Goal: Contribute content: Add original content to the website for others to see

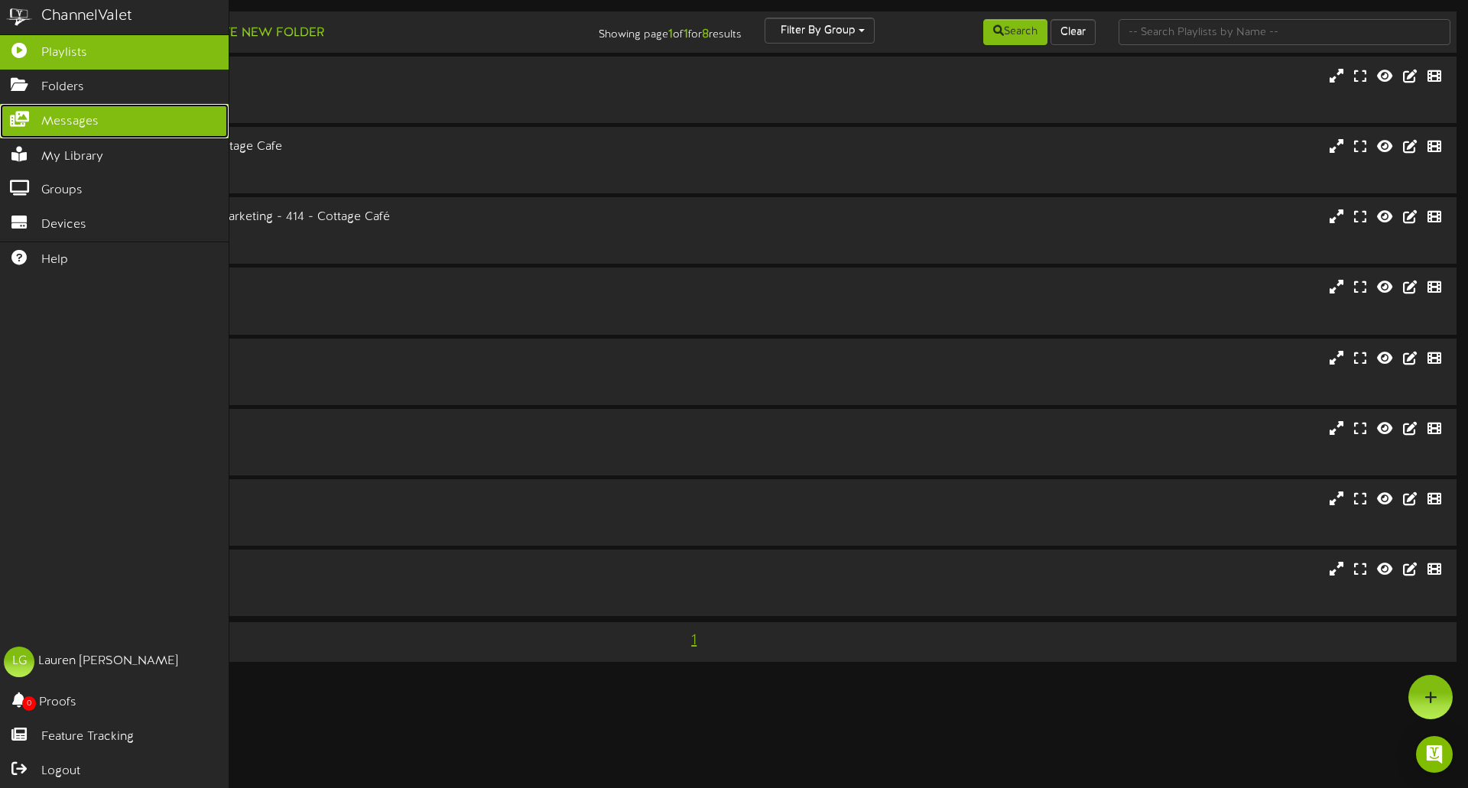
click at [56, 118] on span "Messages" at bounding box center [69, 122] width 57 height 18
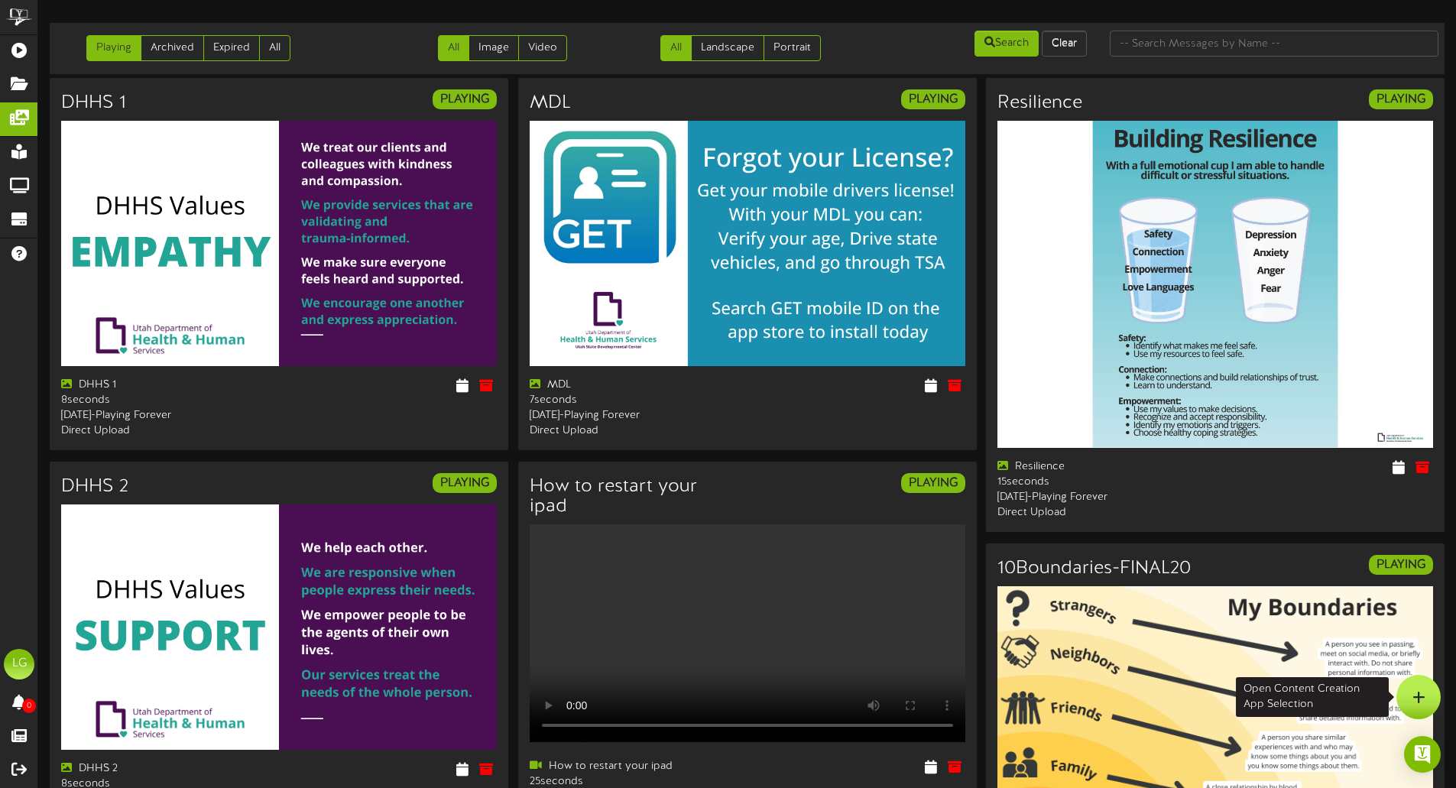
click at [1426, 703] on div at bounding box center [1419, 697] width 44 height 44
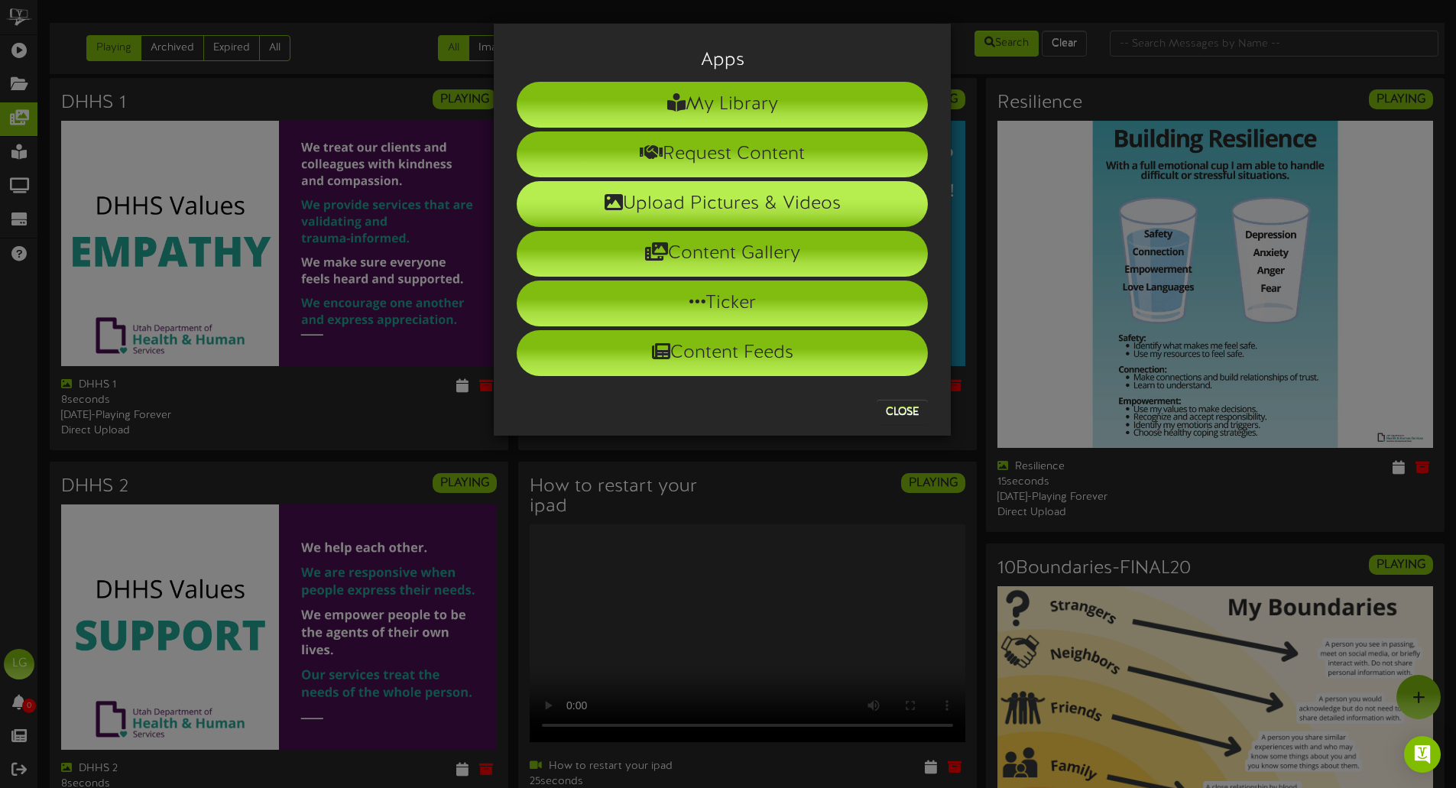
click at [732, 200] on li "Upload Pictures & Videos" at bounding box center [722, 204] width 411 height 46
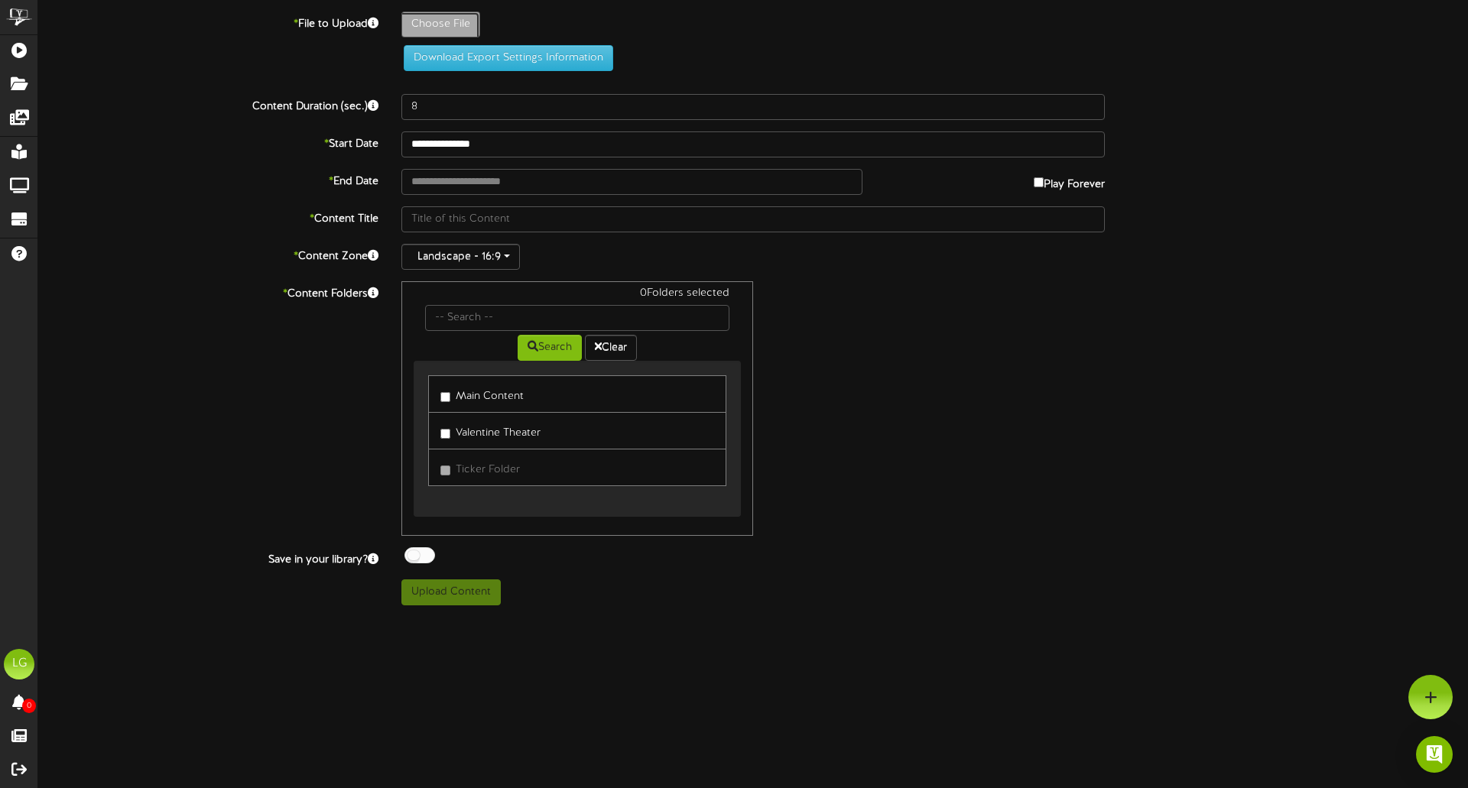
type input "**********"
type input "RedandWhiteModernLostandFoundAnnouncementFlyer"
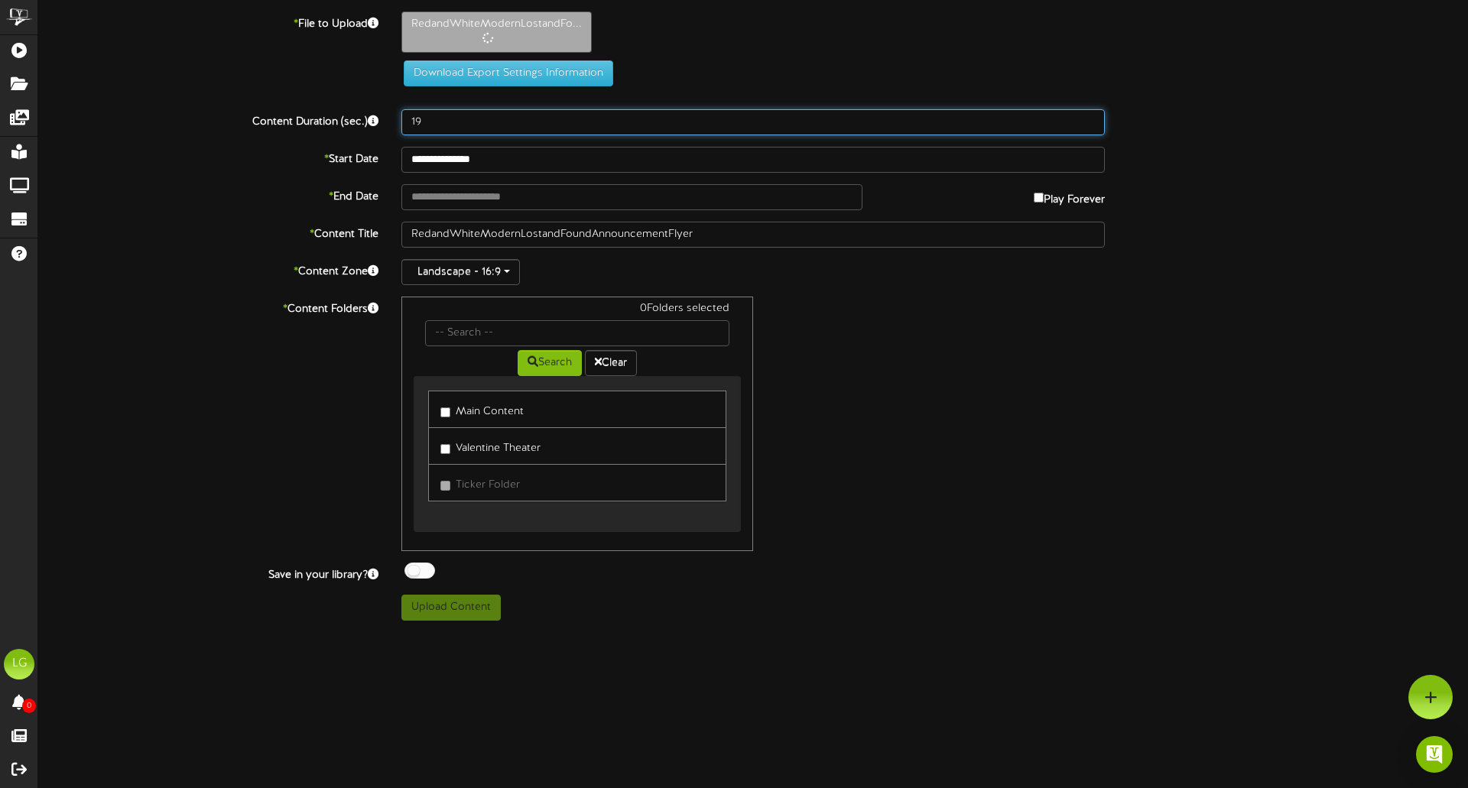
click at [1086, 115] on input "19" at bounding box center [752, 122] width 703 height 26
click at [1086, 115] on input "27" at bounding box center [752, 122] width 703 height 26
click at [1086, 115] on input "28" at bounding box center [752, 122] width 703 height 26
click at [1086, 115] on input "29" at bounding box center [752, 122] width 703 height 26
type input "30"
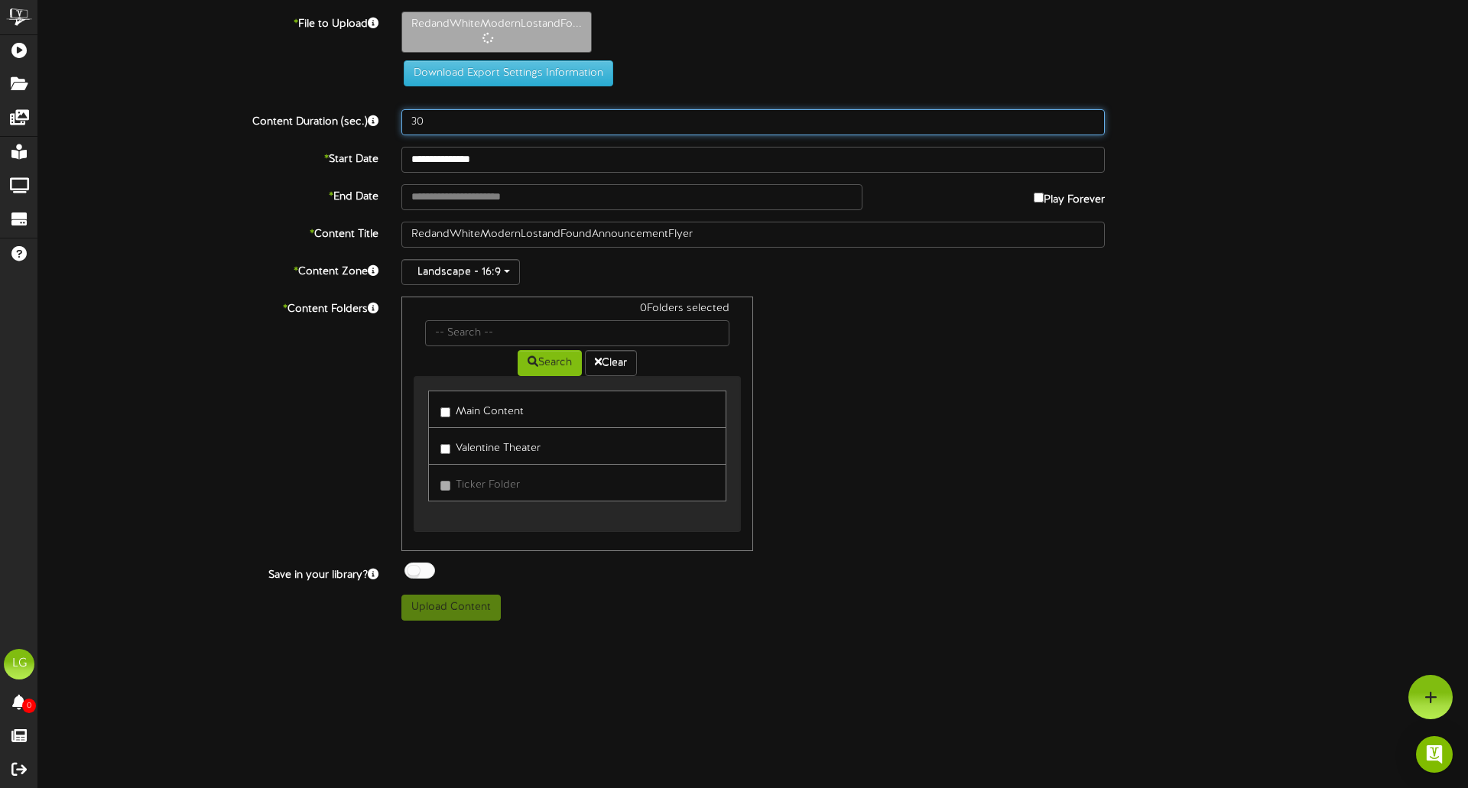
click at [1086, 115] on input "30" at bounding box center [752, 122] width 703 height 26
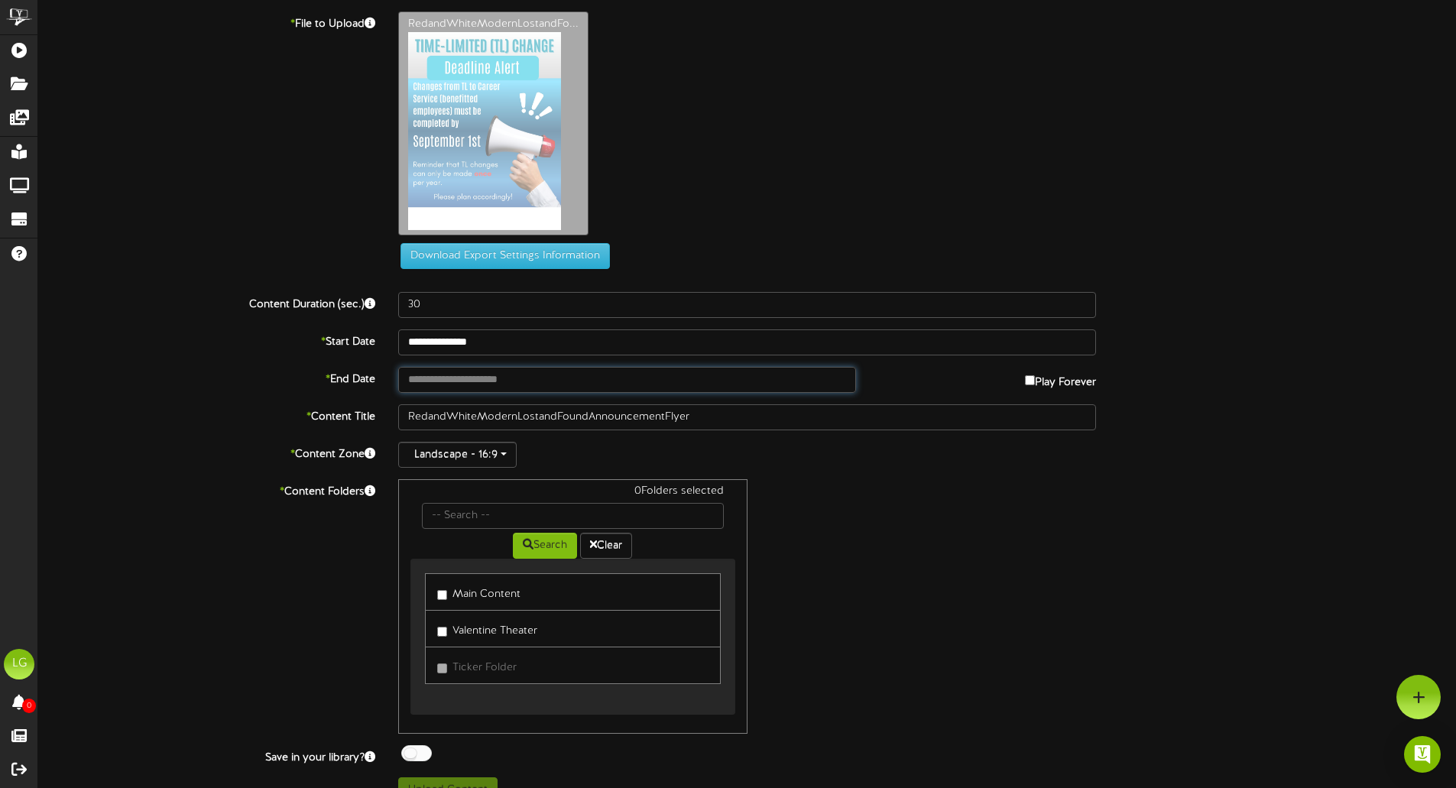
click at [490, 385] on input "text" at bounding box center [626, 380] width 457 height 26
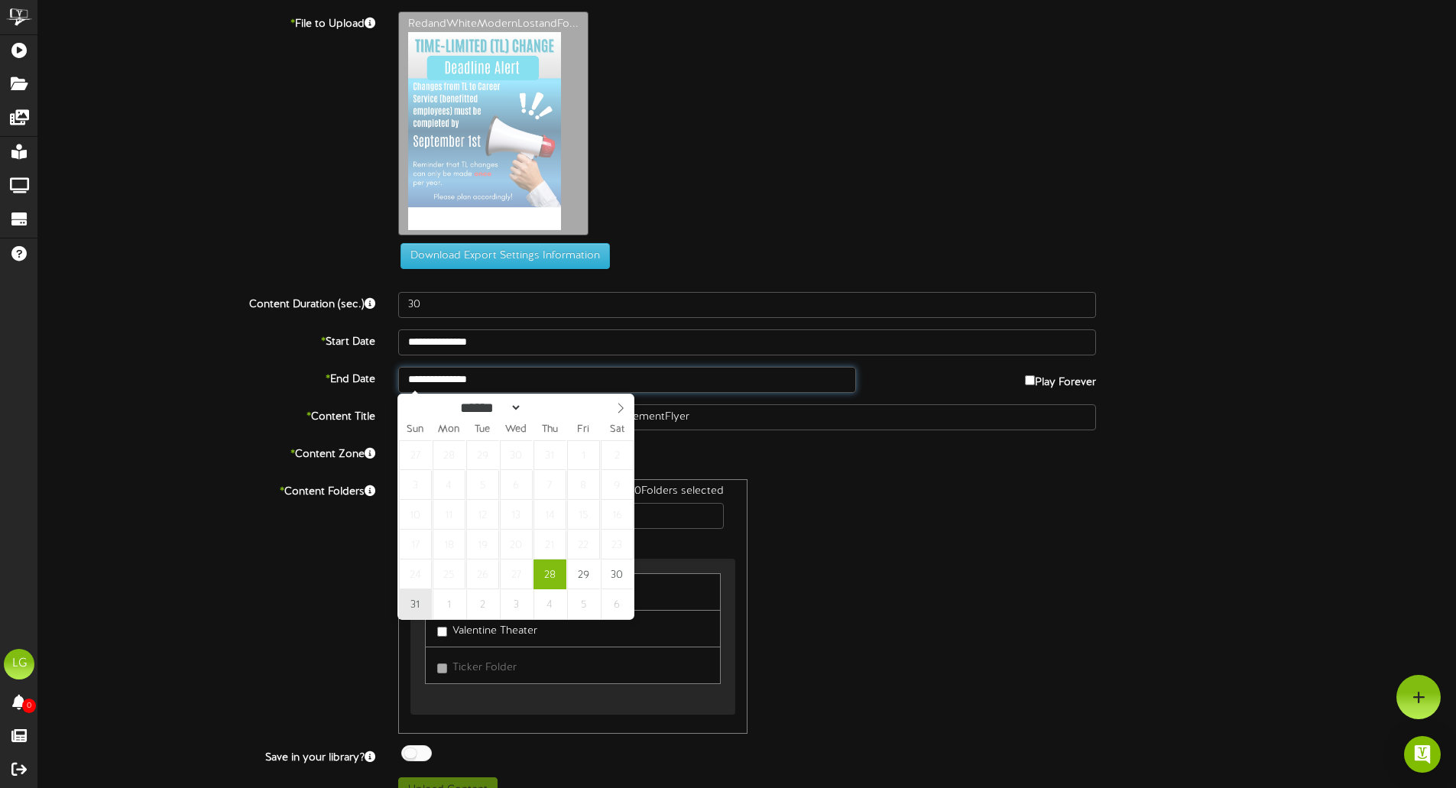
type input "**********"
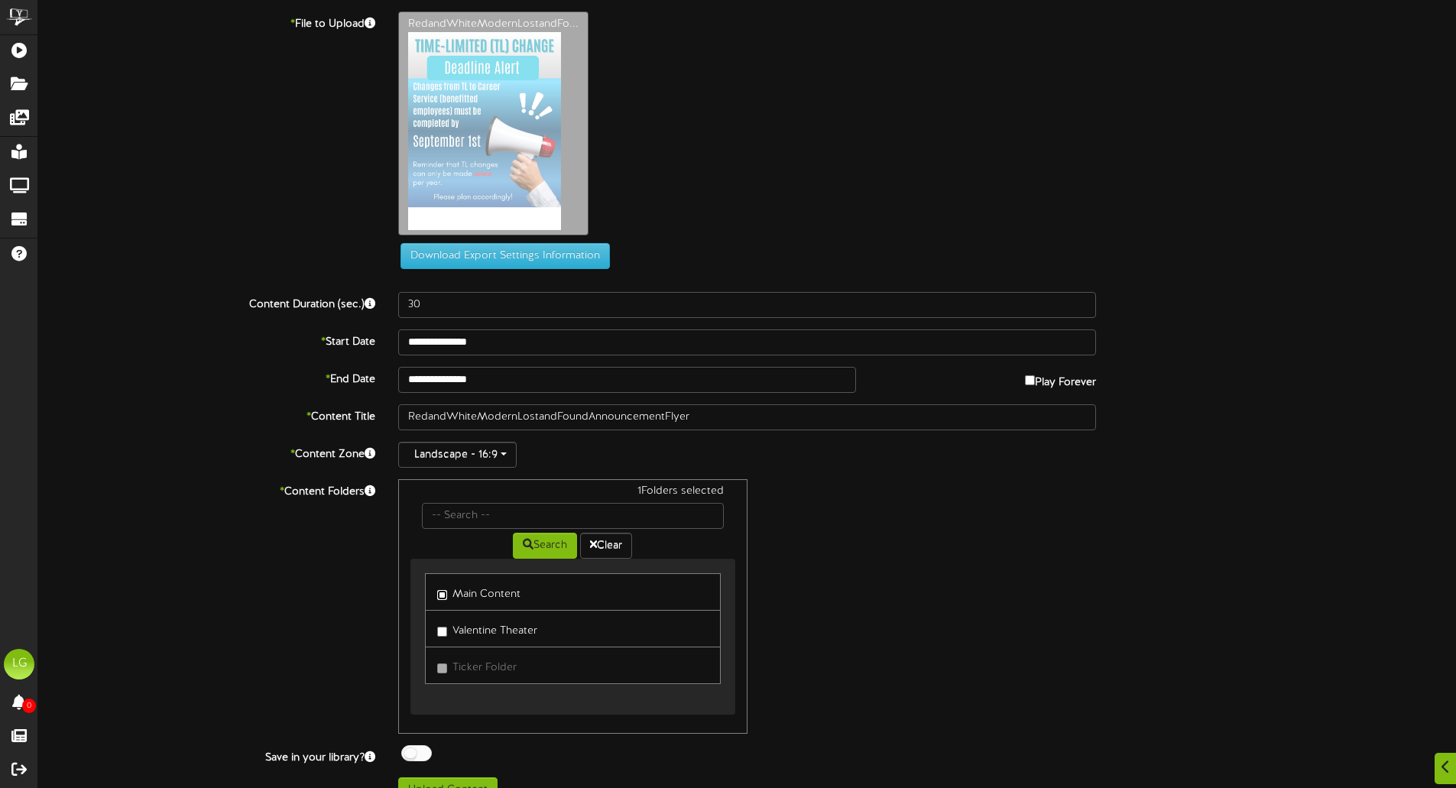
scroll to position [27, 0]
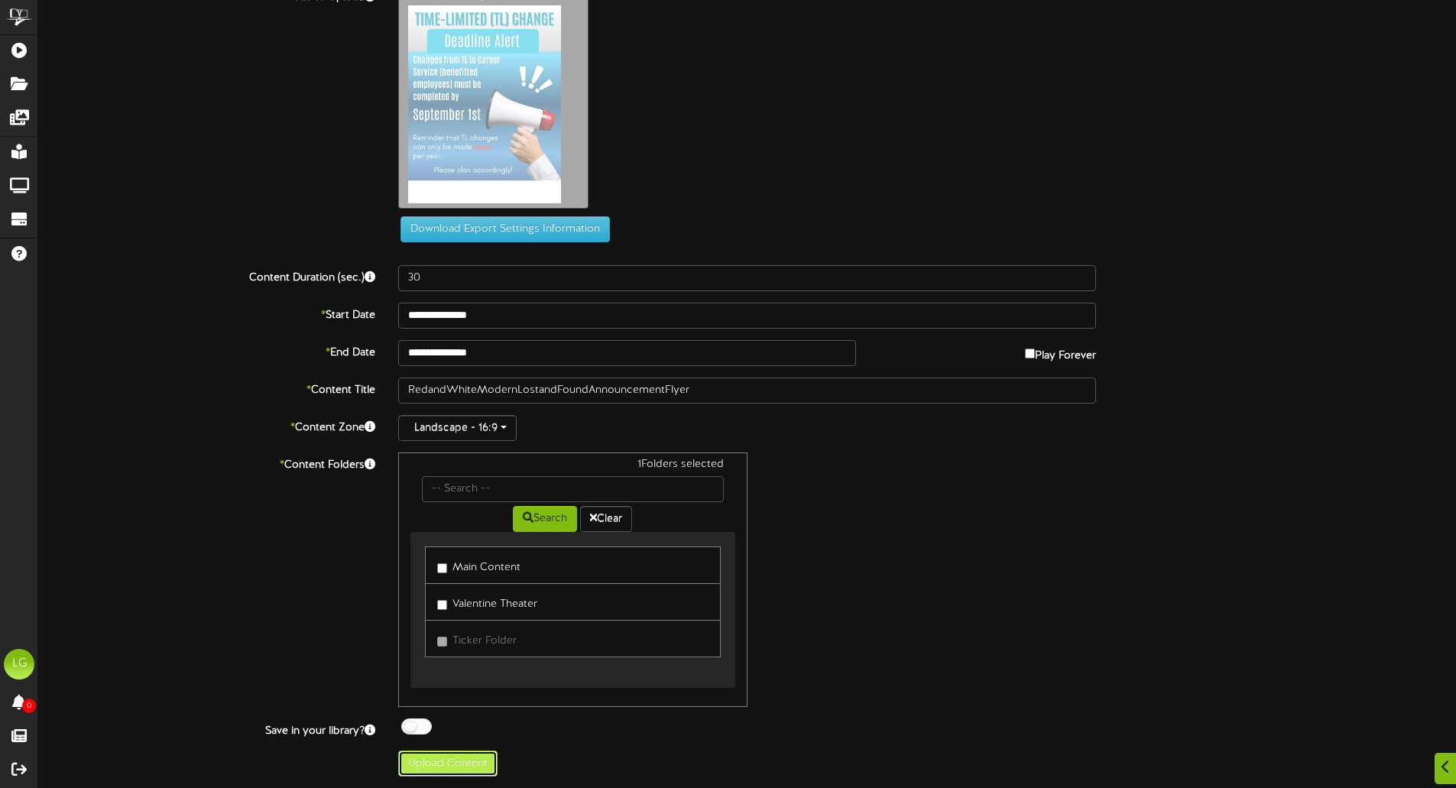
click at [453, 769] on button "Upload Content" at bounding box center [447, 764] width 99 height 26
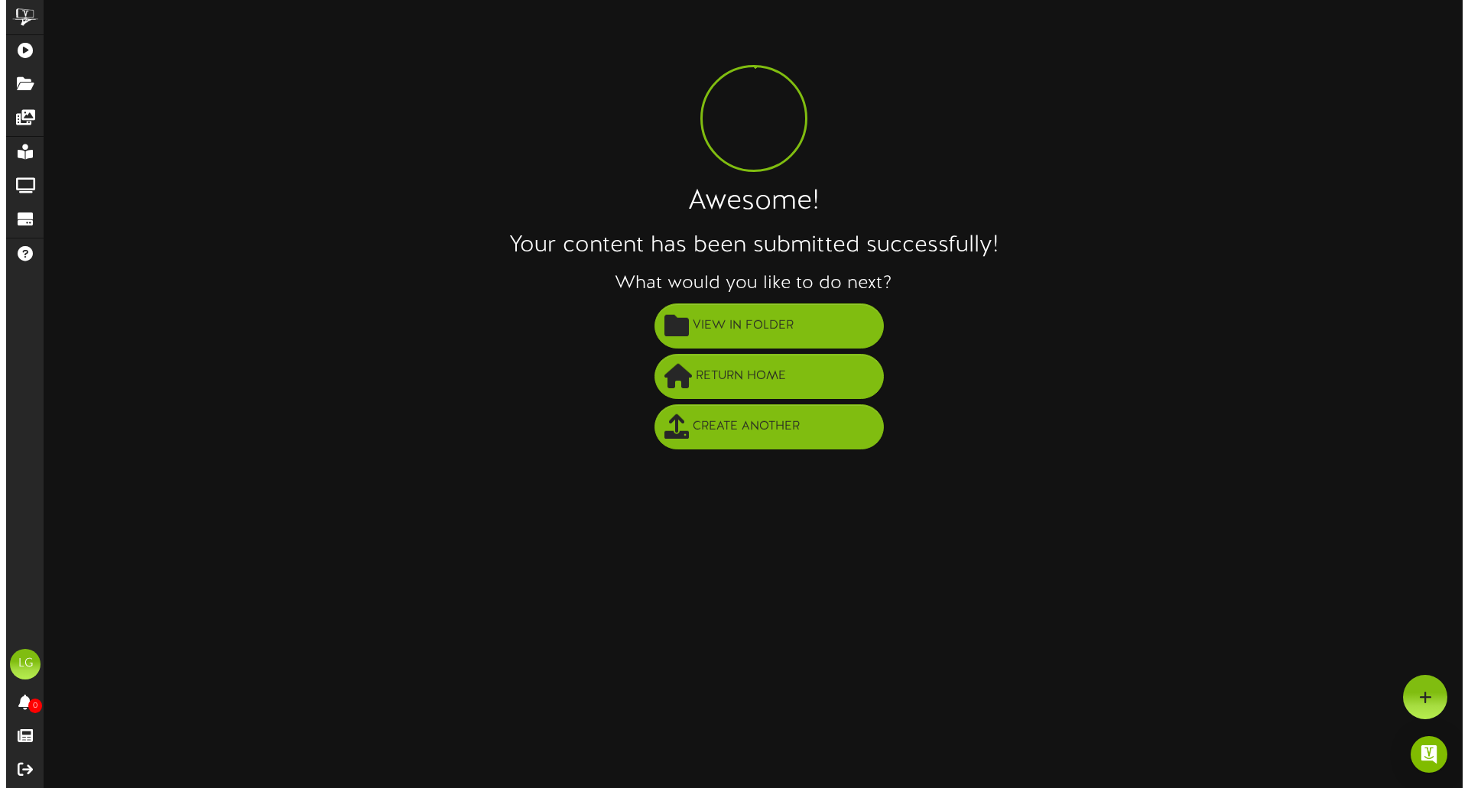
scroll to position [0, 0]
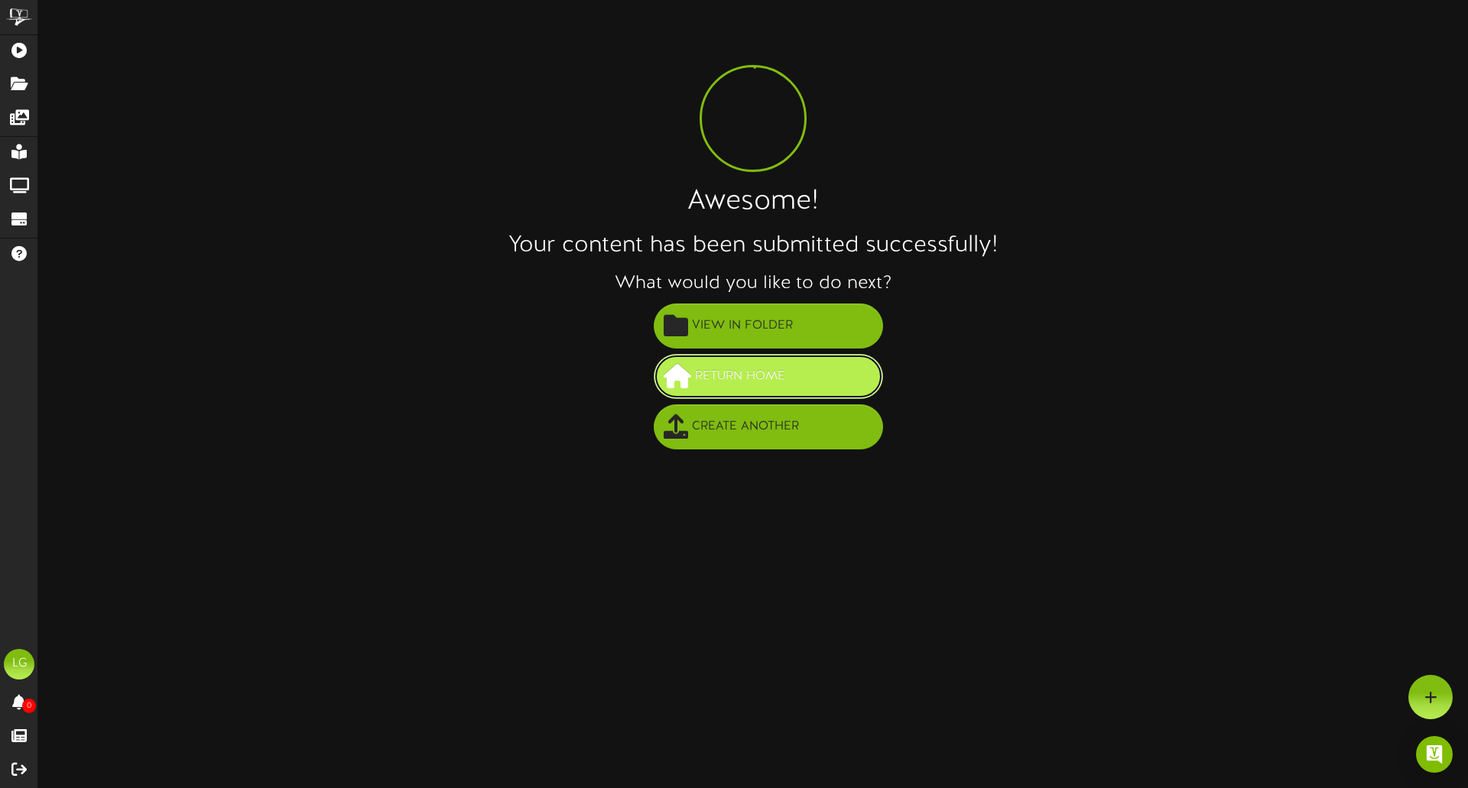
click at [806, 383] on button "Return Home" at bounding box center [768, 376] width 229 height 45
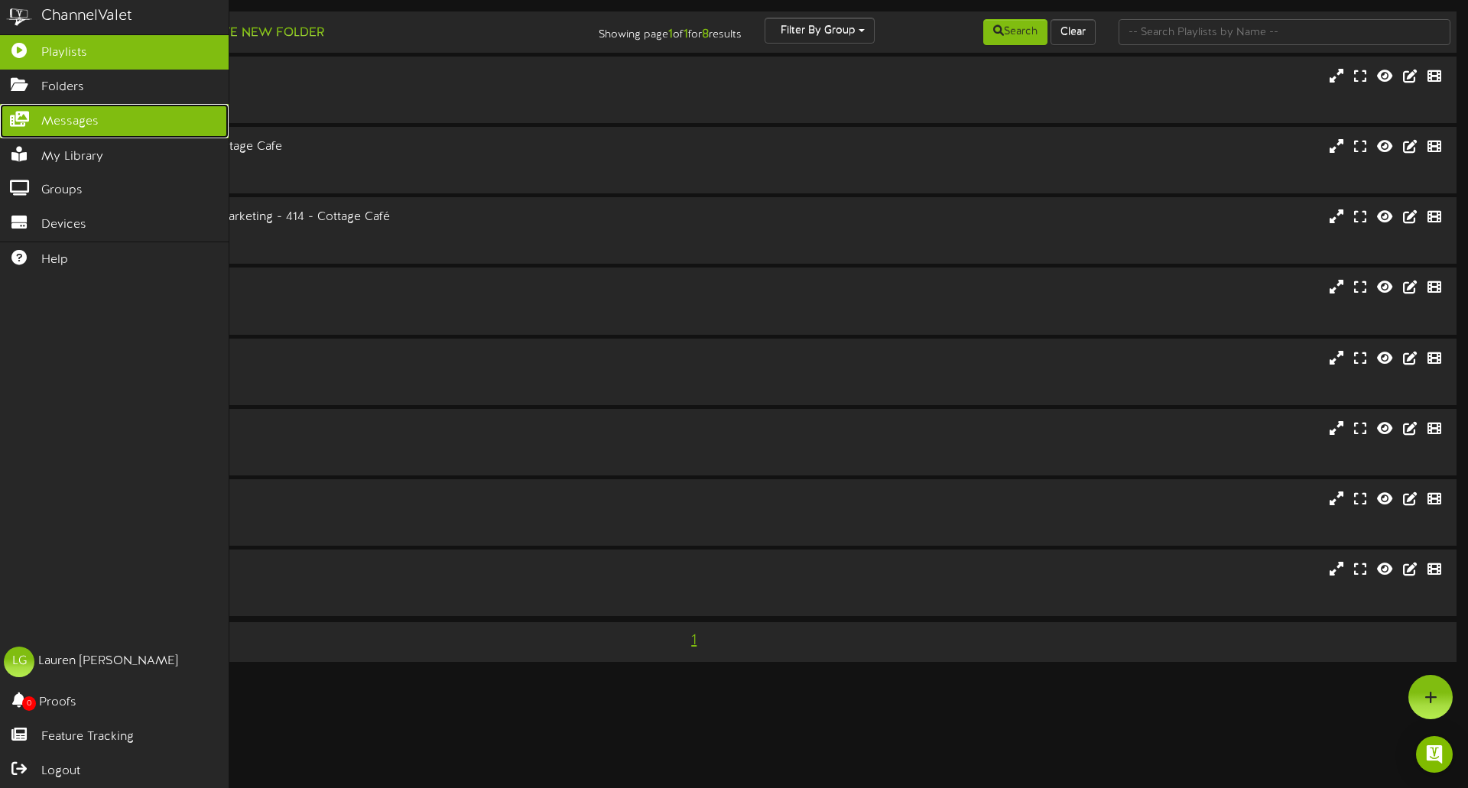
click at [93, 119] on span "Messages" at bounding box center [69, 122] width 57 height 18
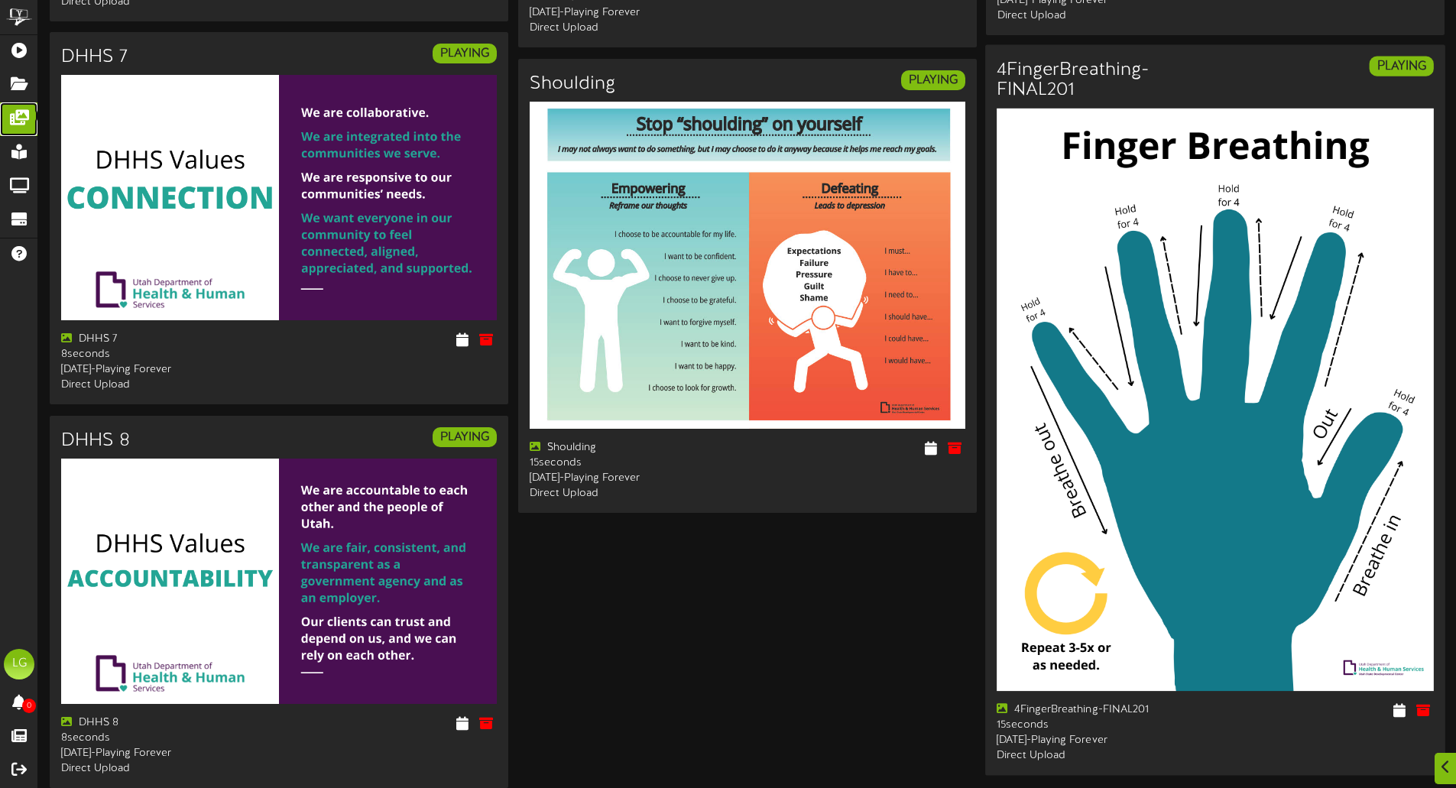
scroll to position [2419, 0]
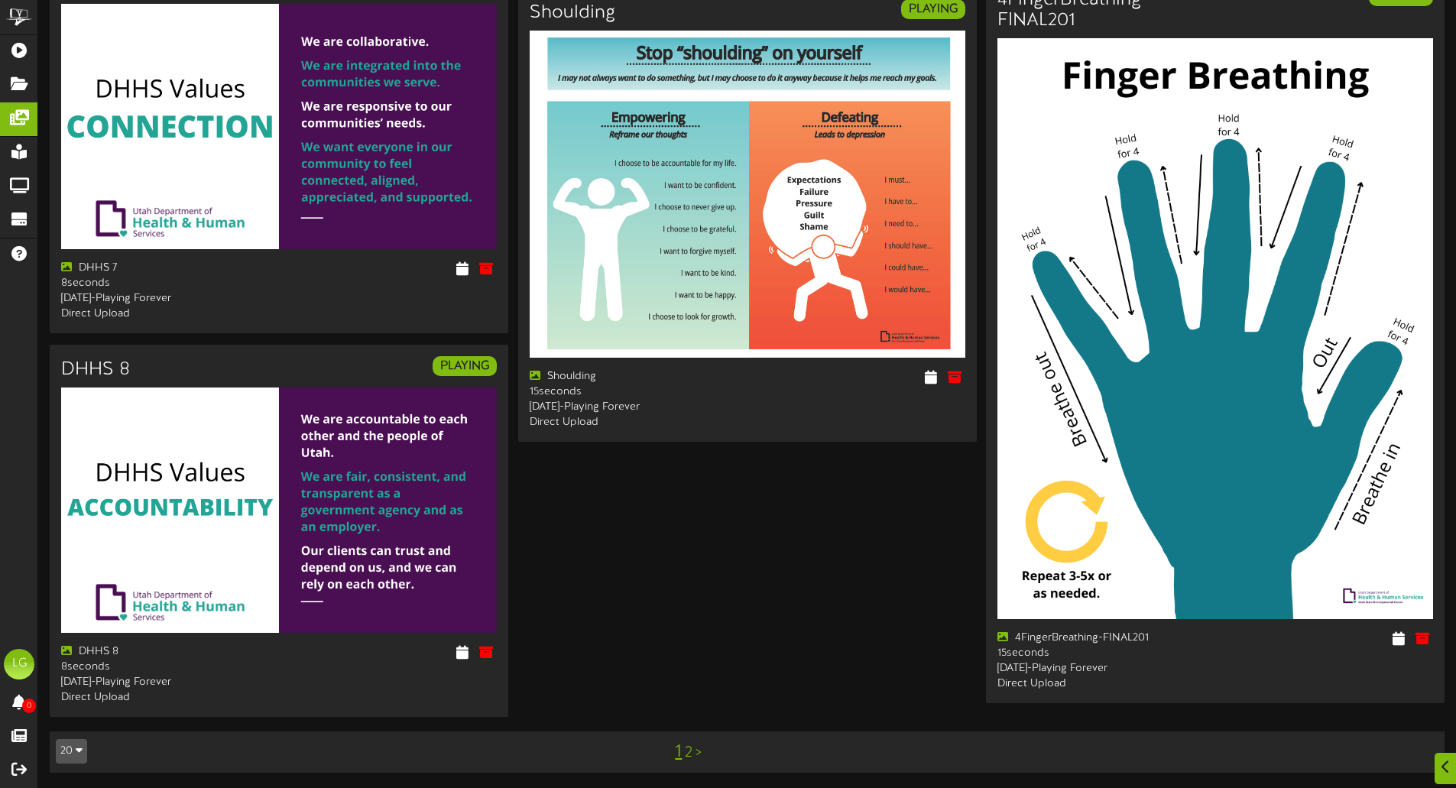
click at [700, 752] on link ">" at bounding box center [699, 753] width 6 height 17
